Goal: Transaction & Acquisition: Book appointment/travel/reservation

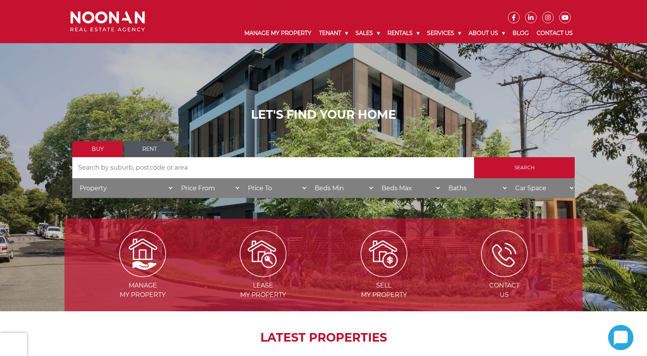
click at [147, 149] on link "Rent" at bounding box center [149, 149] width 51 height 16
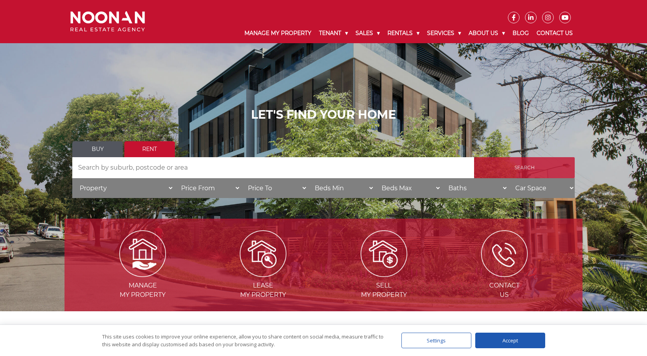
click at [529, 169] on input "Search" at bounding box center [524, 167] width 101 height 21
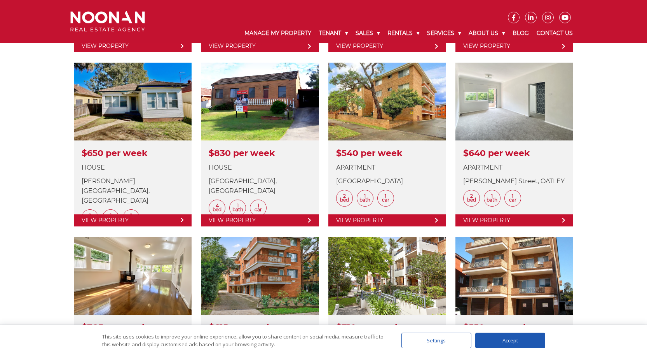
scroll to position [544, 0]
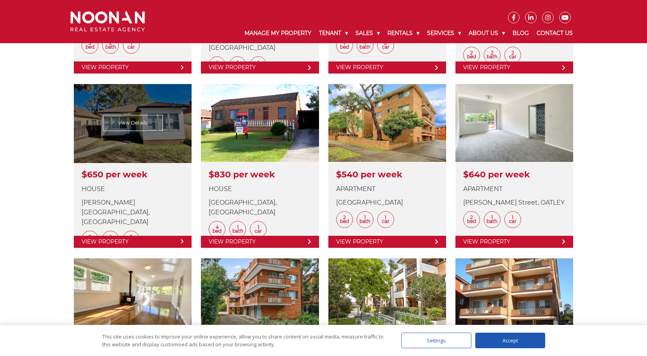
click at [132, 115] on link at bounding box center [133, 165] width 118 height 163
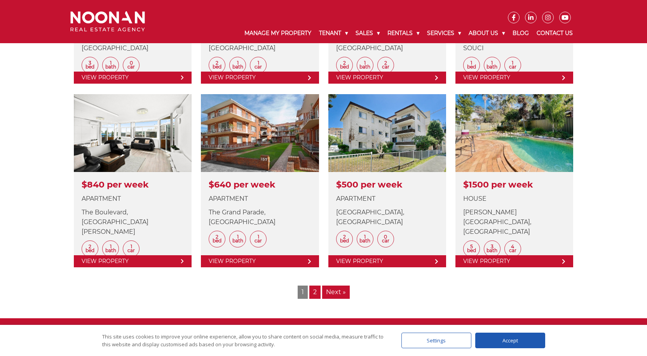
scroll to position [894, 0]
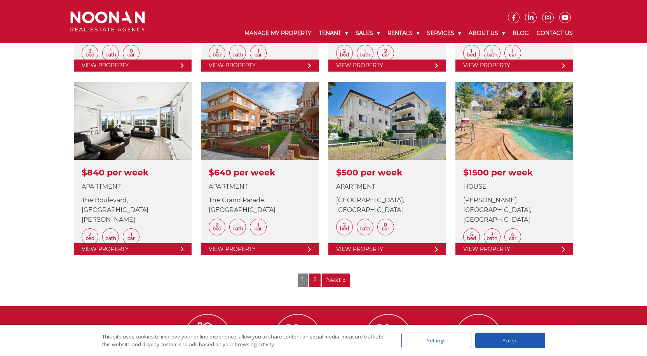
click at [318, 280] on link "2" at bounding box center [314, 279] width 11 height 13
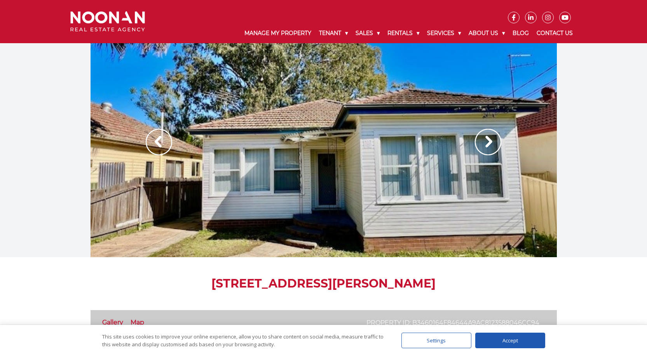
click at [486, 140] on img at bounding box center [488, 142] width 26 height 26
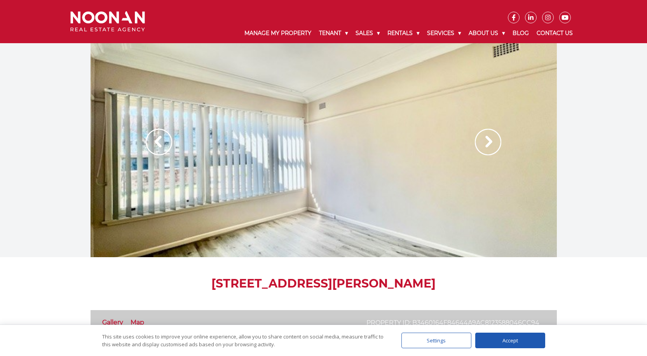
click at [486, 140] on img at bounding box center [488, 142] width 26 height 26
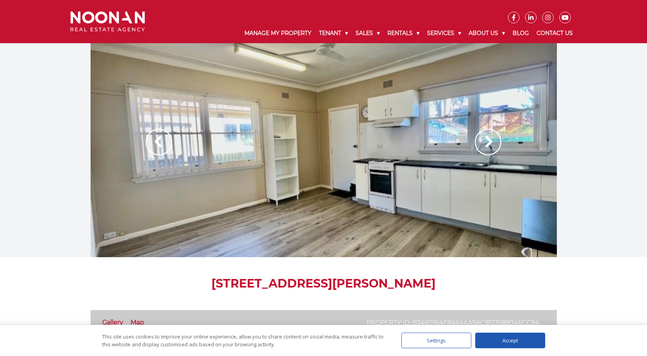
click at [486, 140] on img at bounding box center [488, 142] width 26 height 26
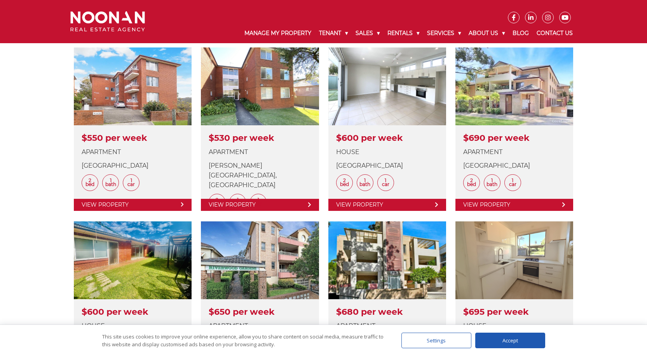
scroll to position [194, 0]
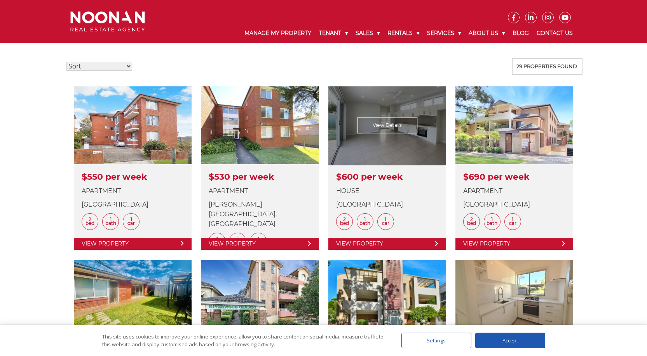
click at [398, 143] on link at bounding box center [387, 167] width 118 height 163
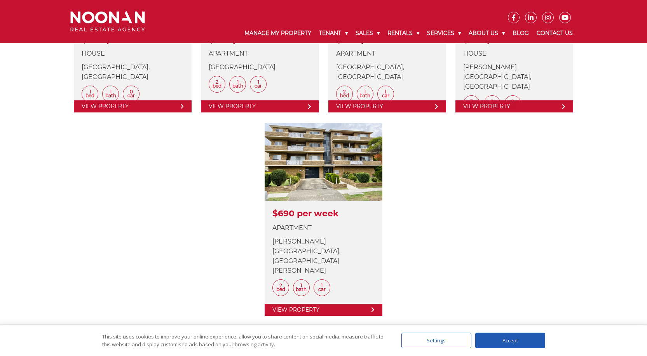
scroll to position [544, 0]
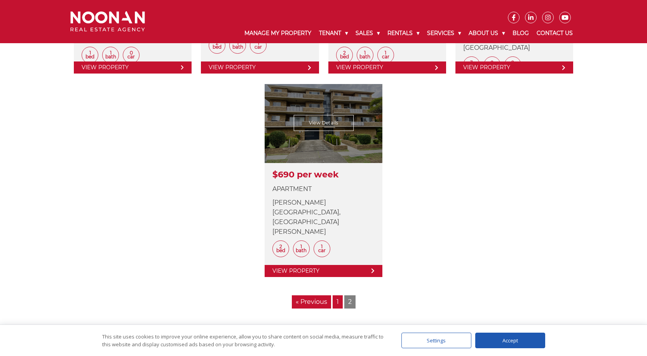
click at [328, 128] on link at bounding box center [324, 180] width 118 height 192
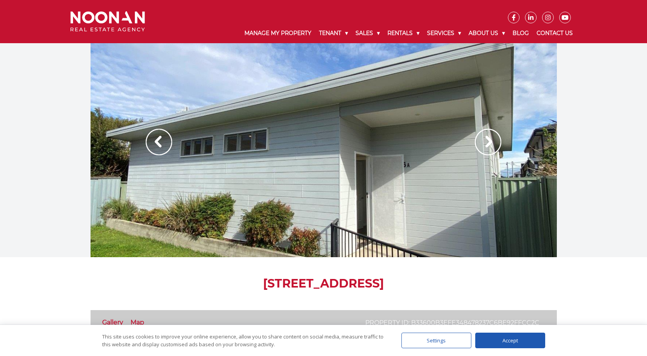
click at [493, 135] on img at bounding box center [488, 142] width 26 height 26
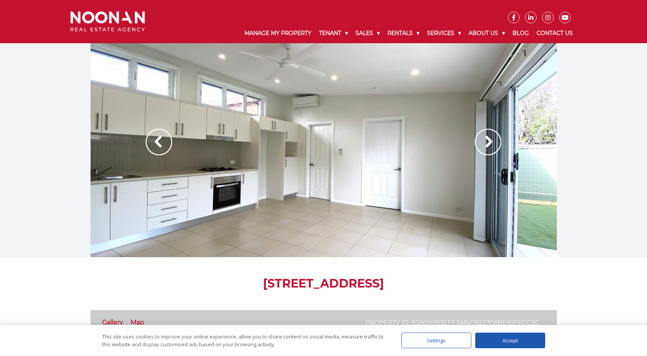
click at [493, 135] on img at bounding box center [488, 142] width 26 height 26
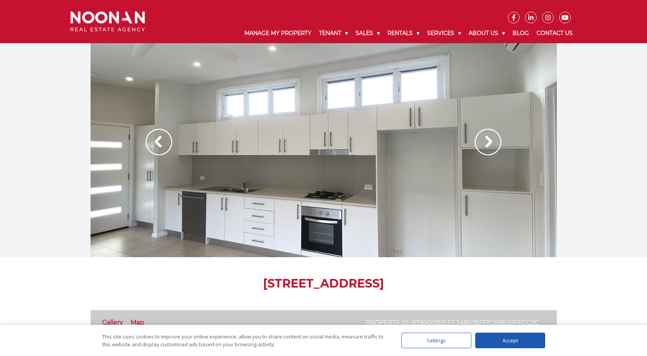
click at [493, 135] on img at bounding box center [488, 142] width 26 height 26
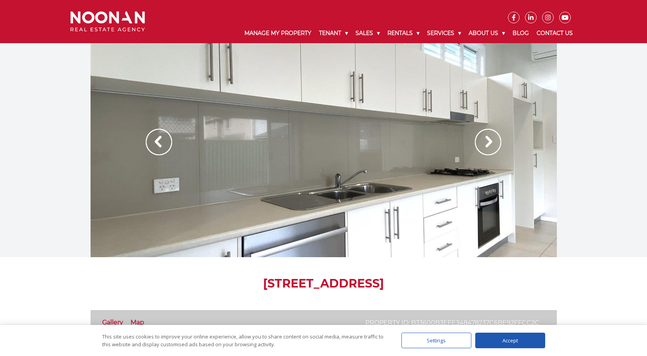
click at [493, 135] on img at bounding box center [488, 142] width 26 height 26
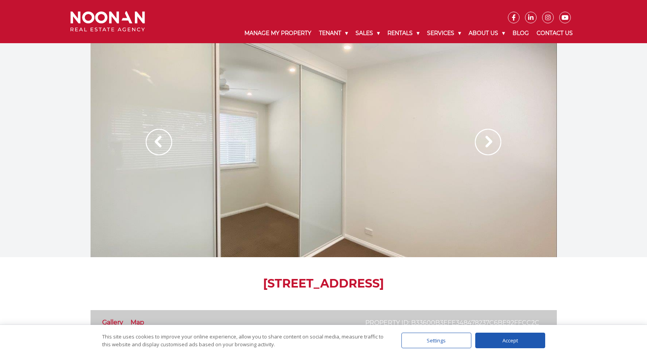
click at [493, 135] on img at bounding box center [488, 142] width 26 height 26
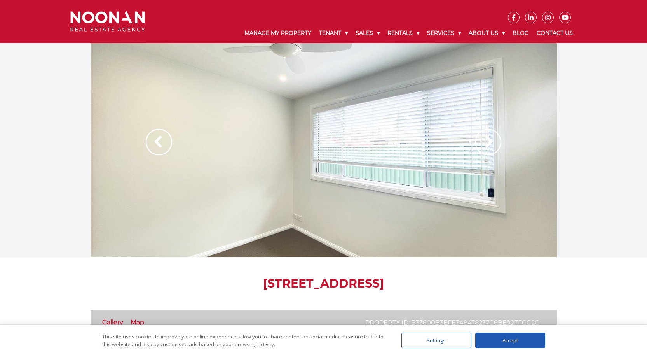
click at [493, 135] on img at bounding box center [488, 142] width 26 height 26
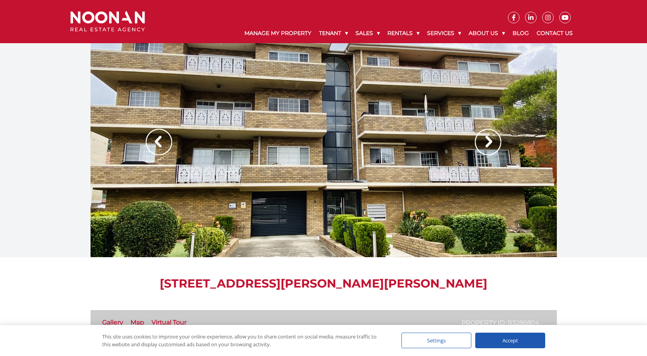
click at [488, 143] on img at bounding box center [488, 142] width 26 height 26
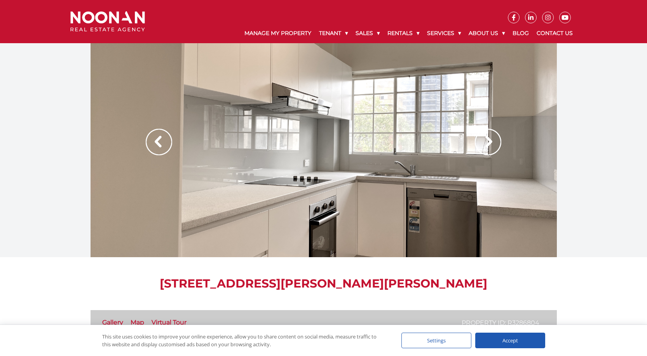
click at [488, 143] on img at bounding box center [488, 142] width 26 height 26
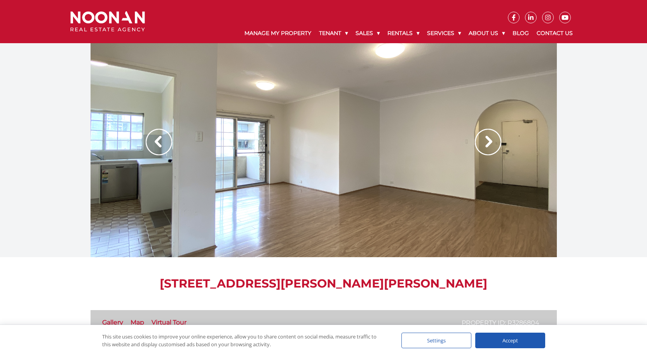
click at [488, 143] on img at bounding box center [488, 142] width 26 height 26
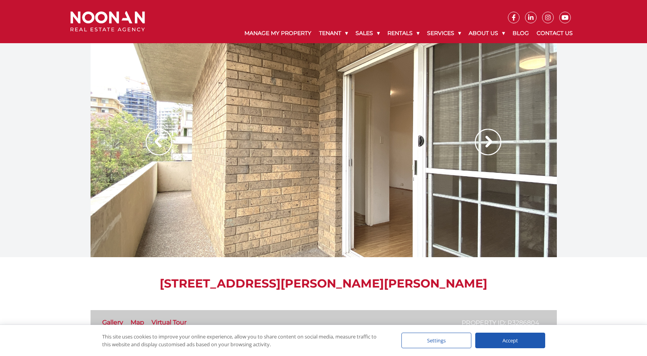
click at [488, 143] on img at bounding box center [488, 142] width 26 height 26
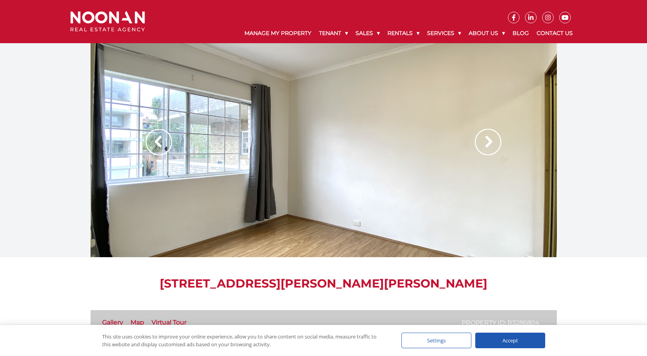
click at [488, 143] on img at bounding box center [488, 142] width 26 height 26
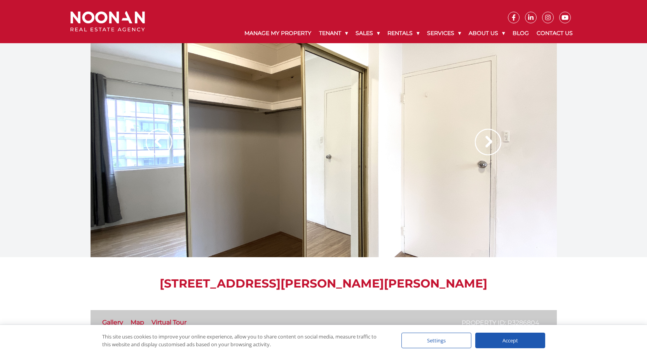
click at [488, 143] on img at bounding box center [488, 142] width 26 height 26
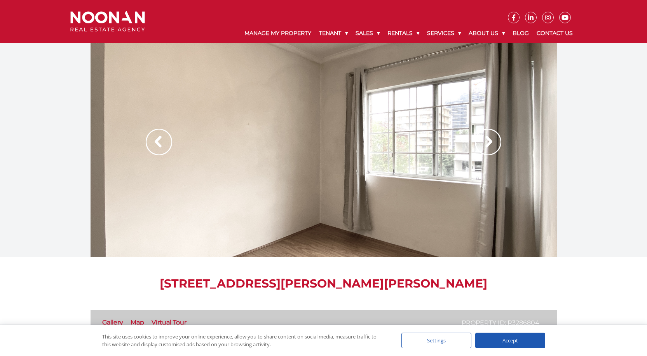
click at [488, 143] on img at bounding box center [488, 142] width 26 height 26
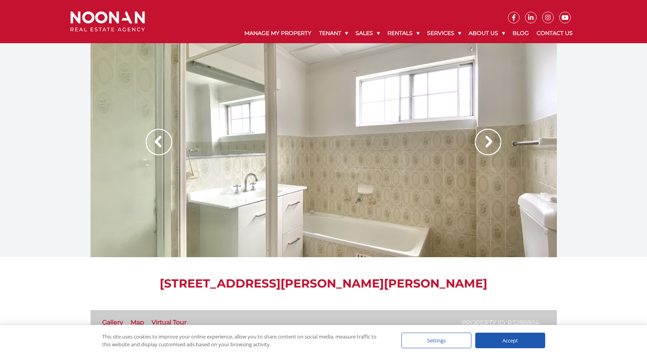
click at [158, 135] on img at bounding box center [159, 142] width 26 height 26
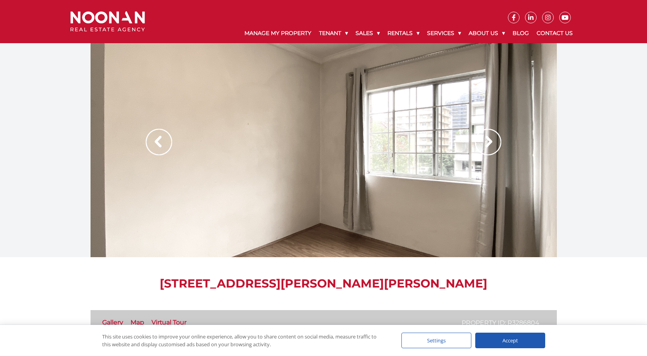
click at [485, 145] on img at bounding box center [488, 142] width 26 height 26
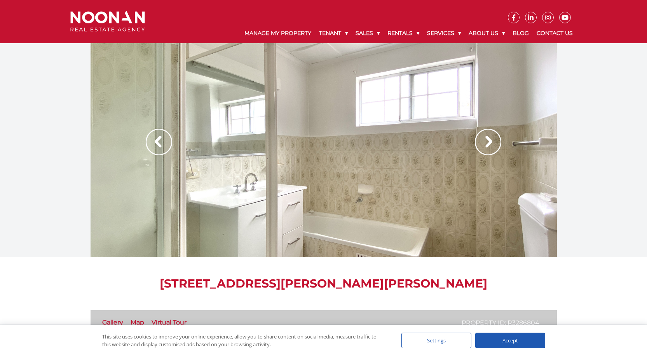
click at [485, 145] on img at bounding box center [488, 142] width 26 height 26
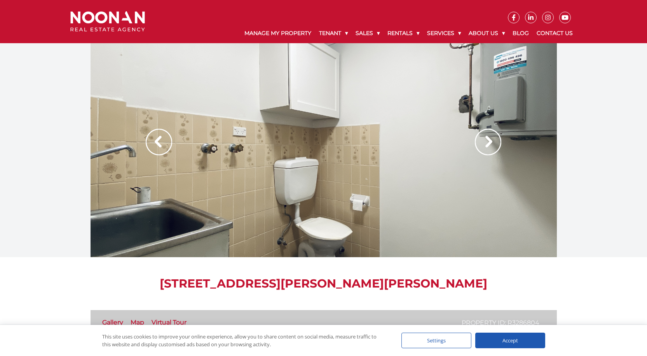
click at [485, 145] on img at bounding box center [488, 142] width 26 height 26
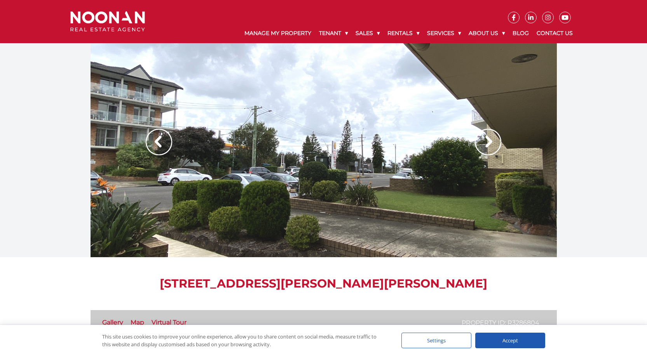
click at [485, 145] on img at bounding box center [488, 142] width 26 height 26
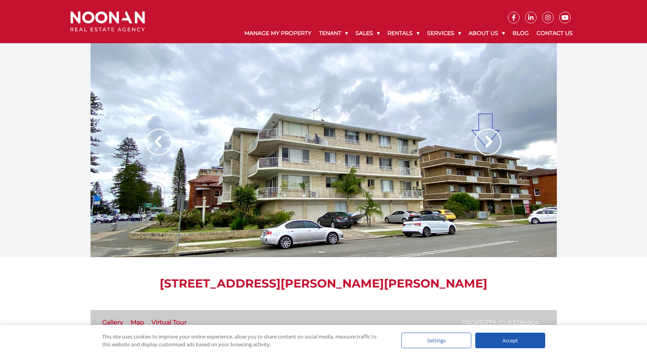
click at [485, 145] on img at bounding box center [488, 142] width 26 height 26
